Goal: Check status: Check status

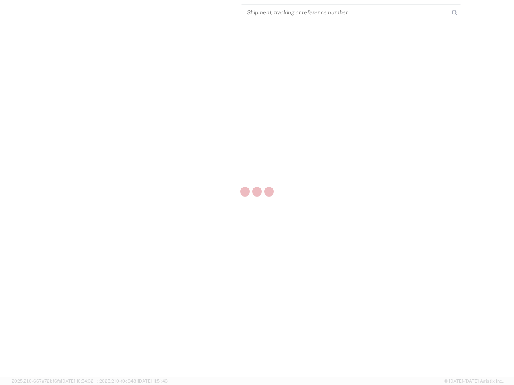
select select "US"
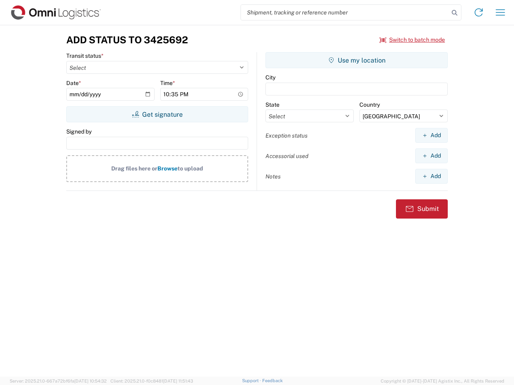
click at [345, 12] on input "search" at bounding box center [345, 12] width 208 height 15
click at [454, 13] on icon at bounding box center [454, 12] width 11 height 11
click at [478, 12] on icon at bounding box center [478, 12] width 13 height 13
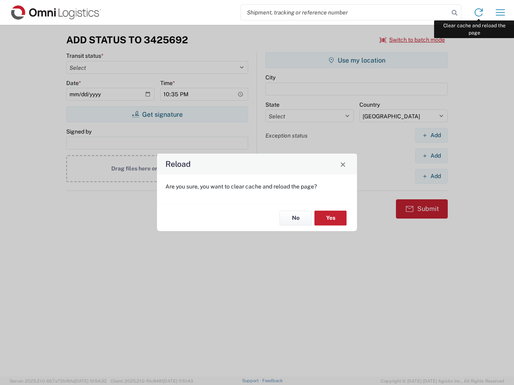
click at [500, 12] on div "Reload Are you sure, you want to clear cache and reload the page? No Yes" at bounding box center [257, 192] width 514 height 385
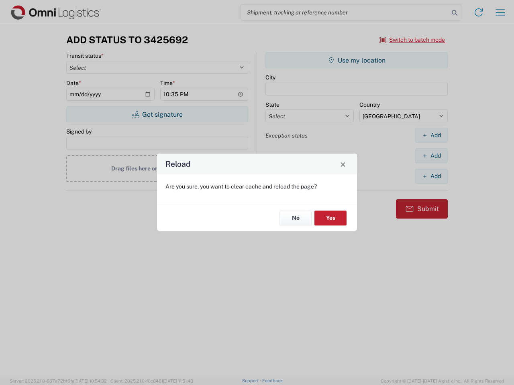
click at [412, 40] on div "Reload Are you sure, you want to clear cache and reload the page? No Yes" at bounding box center [257, 192] width 514 height 385
click at [157, 114] on div "Reload Are you sure, you want to clear cache and reload the page? No Yes" at bounding box center [257, 192] width 514 height 385
click at [356, 60] on div "Reload Are you sure, you want to clear cache and reload the page? No Yes" at bounding box center [257, 192] width 514 height 385
click at [431, 135] on div "Reload Are you sure, you want to clear cache and reload the page? No Yes" at bounding box center [257, 192] width 514 height 385
click at [431, 156] on div "Reload Are you sure, you want to clear cache and reload the page? No Yes" at bounding box center [257, 192] width 514 height 385
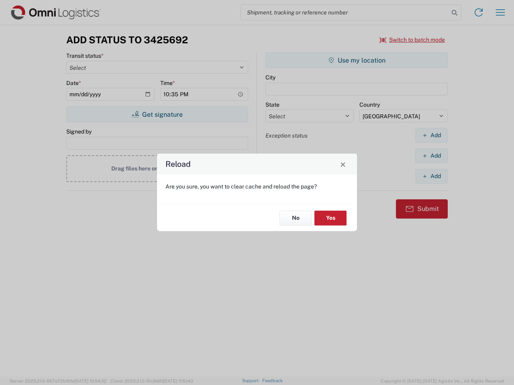
click at [431, 176] on div "Reload Are you sure, you want to clear cache and reload the page? No Yes" at bounding box center [257, 192] width 514 height 385
